Goal: Task Accomplishment & Management: Manage account settings

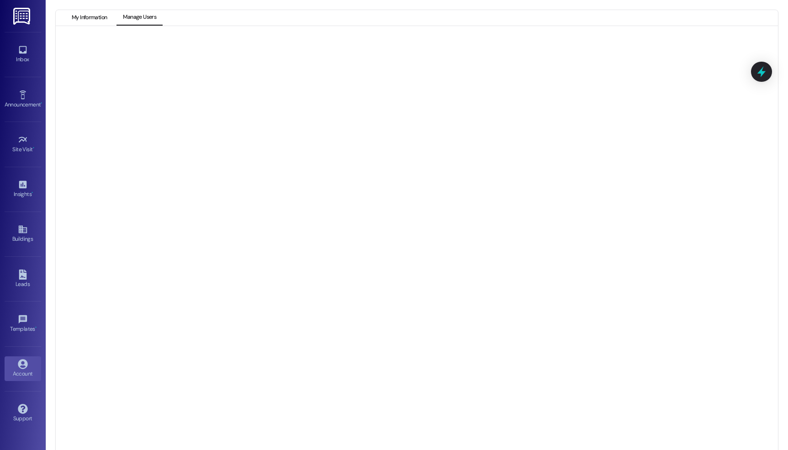
click at [92, 19] on button "My Information" at bounding box center [89, 18] width 48 height 16
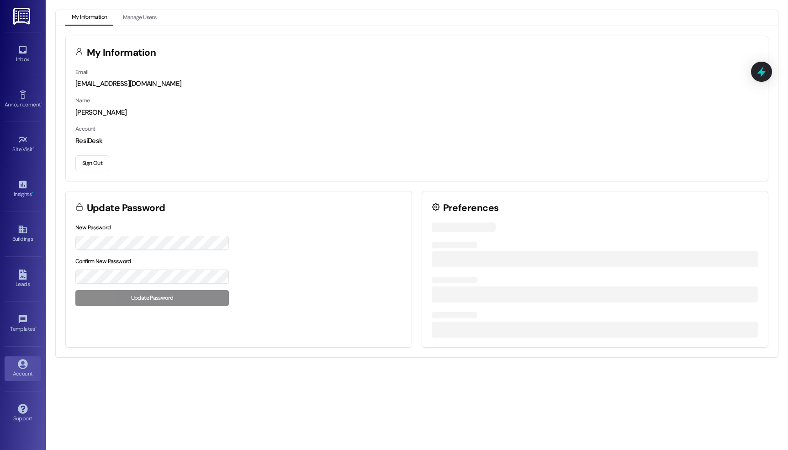
click at [92, 159] on button "Sign Out" at bounding box center [92, 163] width 34 height 16
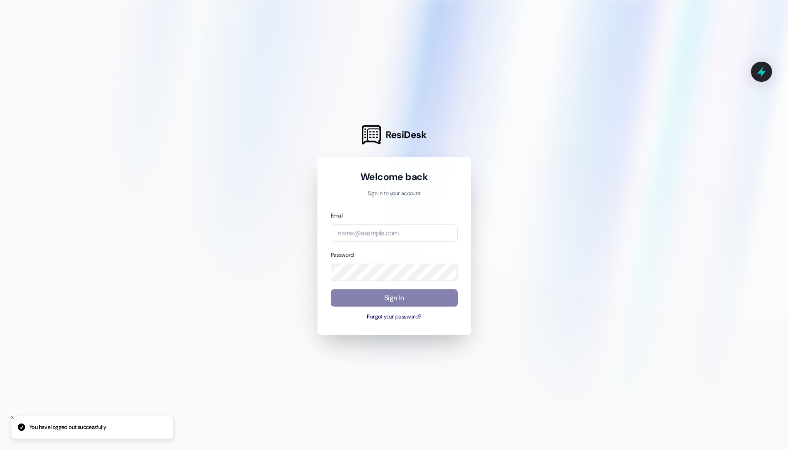
click at [110, 167] on div at bounding box center [394, 225] width 788 height 450
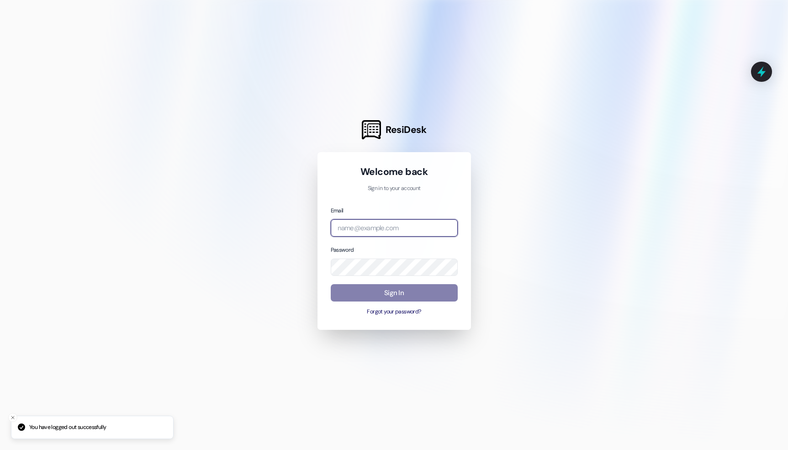
click at [385, 225] on input "email" at bounding box center [394, 228] width 127 height 18
click at [0, 450] on com-1password-button at bounding box center [0, 450] width 0 height 0
type input "[EMAIL_ADDRESS][DOMAIN_NAME]"
